Goal: Information Seeking & Learning: Learn about a topic

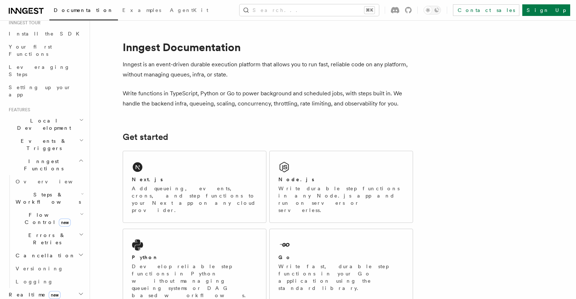
scroll to position [79, 0]
click at [82, 138] on icon "button" at bounding box center [81, 138] width 3 height 1
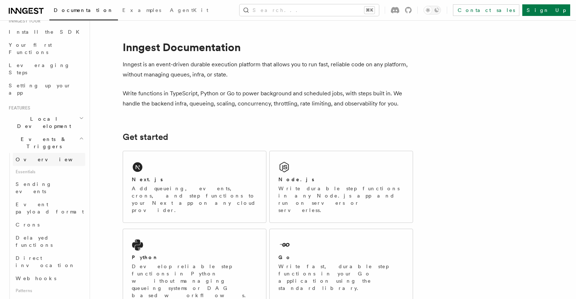
click at [48, 153] on link "Overview" at bounding box center [49, 159] width 73 height 13
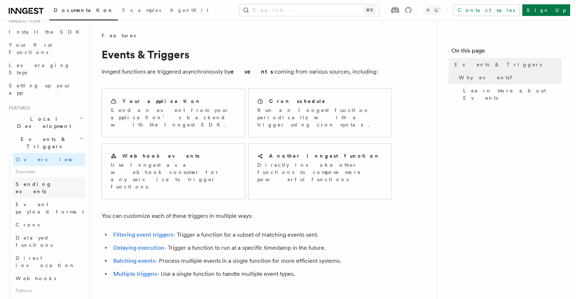
click at [48, 181] on span "Sending events" at bounding box center [51, 188] width 70 height 15
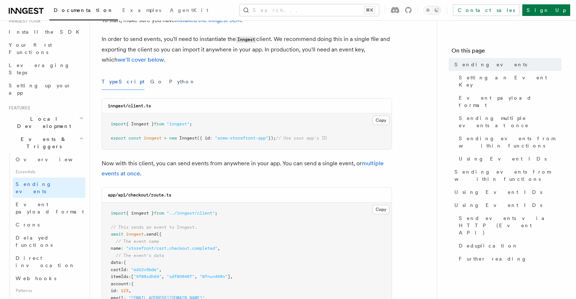
scroll to position [57, 0]
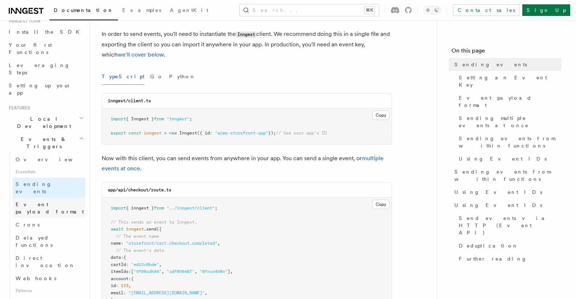
click at [54, 202] on span "Event payload format" at bounding box center [50, 208] width 68 height 13
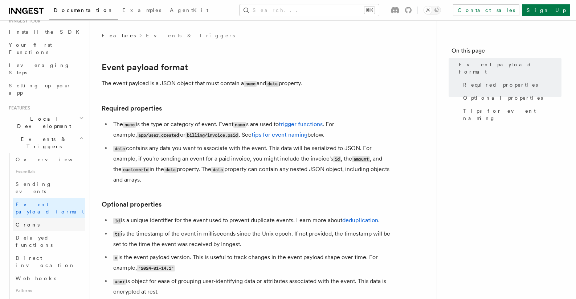
click at [44, 218] on link "Crons" at bounding box center [49, 224] width 73 height 13
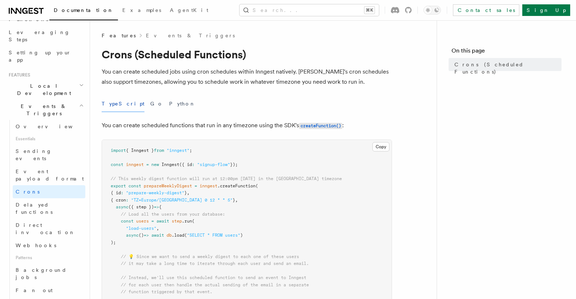
scroll to position [114, 0]
click at [47, 196] on link "Delayed functions" at bounding box center [49, 206] width 73 height 20
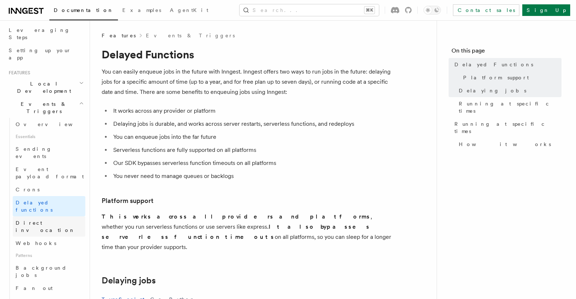
click at [51, 220] on span "Direct invocation" at bounding box center [45, 226] width 59 height 13
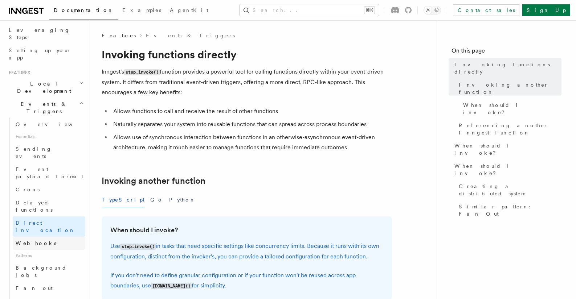
click at [44, 237] on link "Webhooks" at bounding box center [49, 243] width 73 height 13
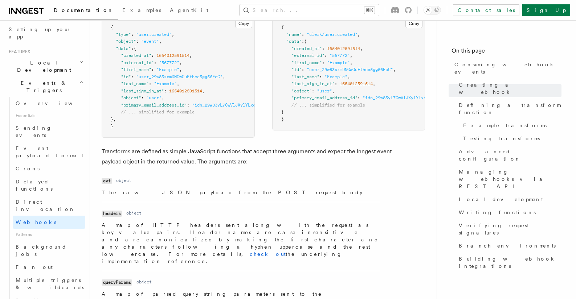
scroll to position [648, 0]
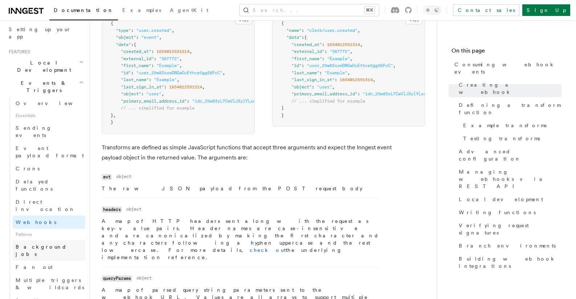
click at [58, 240] on link "Background jobs" at bounding box center [49, 250] width 73 height 20
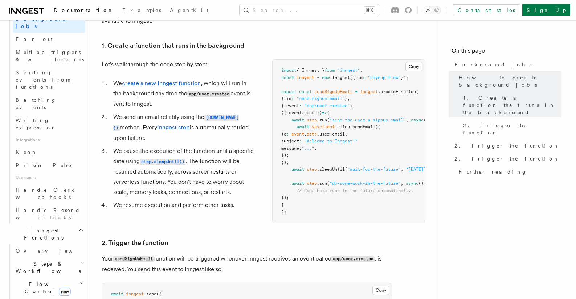
scroll to position [372, 0]
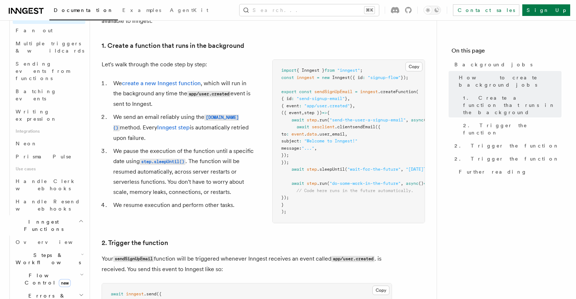
click at [70, 249] on h2 "Steps & Workflows" at bounding box center [49, 259] width 73 height 20
click at [60, 269] on link "Overview" at bounding box center [53, 275] width 66 height 13
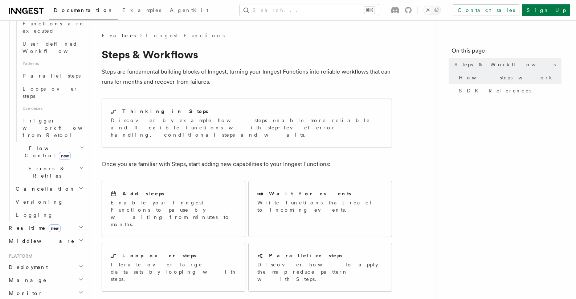
scroll to position [384, 0]
click at [142, 120] on p "Discover by example how steps enable more reliable and flexible functions with …" at bounding box center [247, 128] width 272 height 22
